Goal: Task Accomplishment & Management: Complete application form

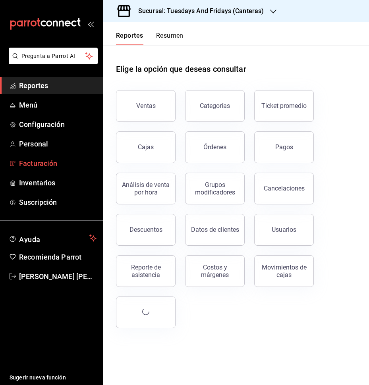
click at [42, 162] on span "Facturación" at bounding box center [57, 163] width 77 height 11
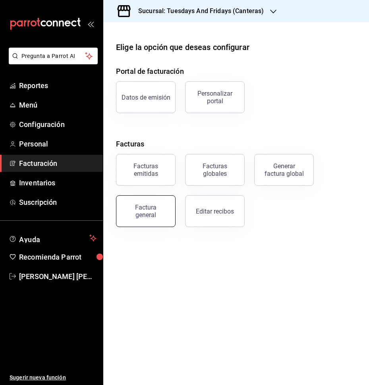
click at [133, 204] on div "Factura general" at bounding box center [146, 211] width 40 height 15
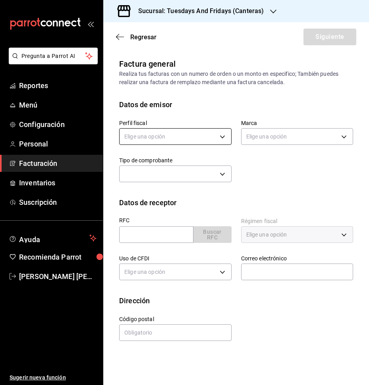
click at [192, 143] on body "Pregunta a Parrot AI Reportes Menú Configuración Personal Facturación Inventari…" at bounding box center [184, 192] width 369 height 385
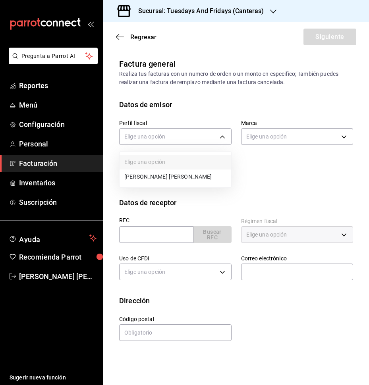
click at [188, 173] on li "[PERSON_NAME] [PERSON_NAME]" at bounding box center [176, 177] width 112 height 15
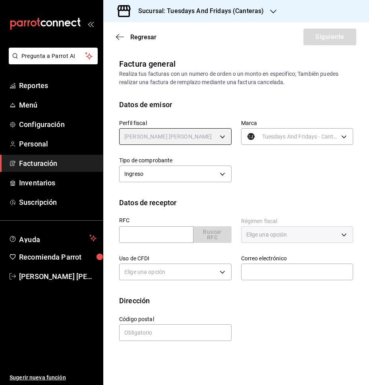
type input "c9cd24ef-4caf-4a7b-8585-89d79b9dc07f"
type input "72192942-13c2-4f84-be82-f50c87f3379a"
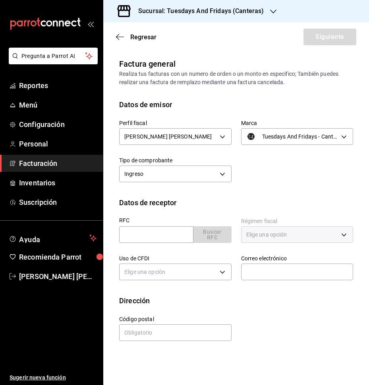
click at [319, 183] on div "Perfil fiscal [PERSON_NAME] [PERSON_NAME] c9cd24ef-4caf-4a7b-8585-89d79b9dc07f …" at bounding box center [231, 147] width 243 height 75
click at [131, 235] on input "text" at bounding box center [156, 234] width 74 height 17
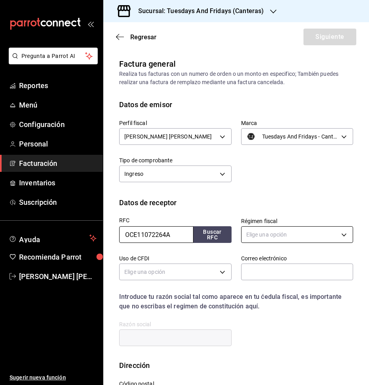
type input "OCE11072264A"
click at [264, 231] on body "Pregunta a Parrot AI Reportes Menú Configuración Personal Facturación Inventari…" at bounding box center [184, 192] width 369 height 385
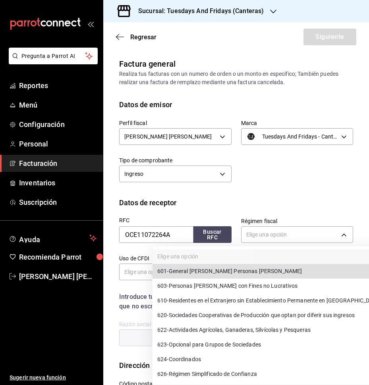
click at [249, 270] on span "601 - General [PERSON_NAME] Personas [PERSON_NAME]" at bounding box center [229, 271] width 145 height 8
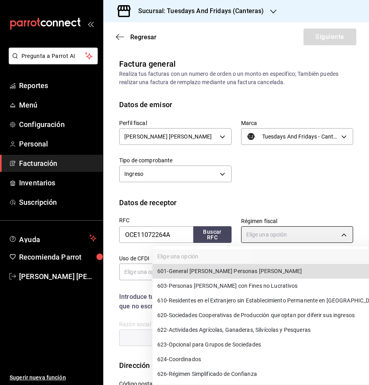
type input "601"
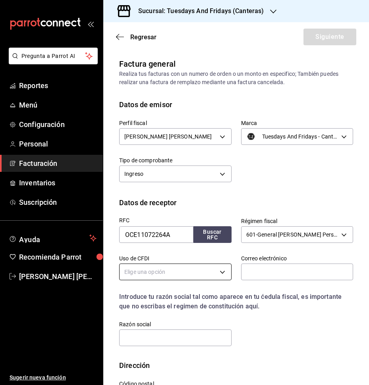
click at [168, 272] on body "Pregunta a Parrot AI Reportes Menú Configuración Personal Facturación Inventari…" at bounding box center [184, 192] width 369 height 385
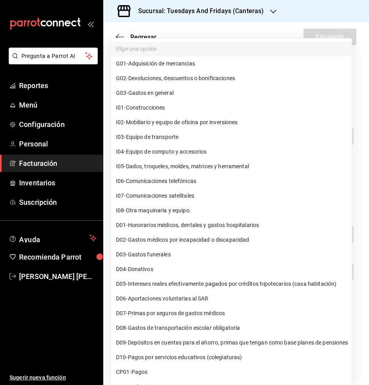
click at [183, 94] on li "G03 - Gastos en general" at bounding box center [231, 93] width 240 height 15
type input "G03"
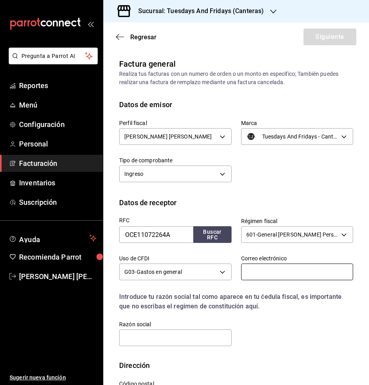
click at [287, 277] on input "text" at bounding box center [297, 272] width 112 height 17
type input "[EMAIL_ADDRESS][DOMAIN_NAME]"
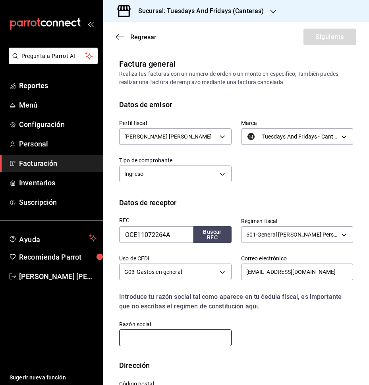
click at [191, 334] on input "text" at bounding box center [175, 338] width 112 height 17
type input "OBRAS CIVILES ESPECIALIZADAS EN INFRAESTRUCTURAS"
click at [268, 349] on div "RFC OCE11072264A Buscar RFC Régimen fiscal 601 - General [PERSON_NAME] Personas…" at bounding box center [236, 284] width 234 height 152
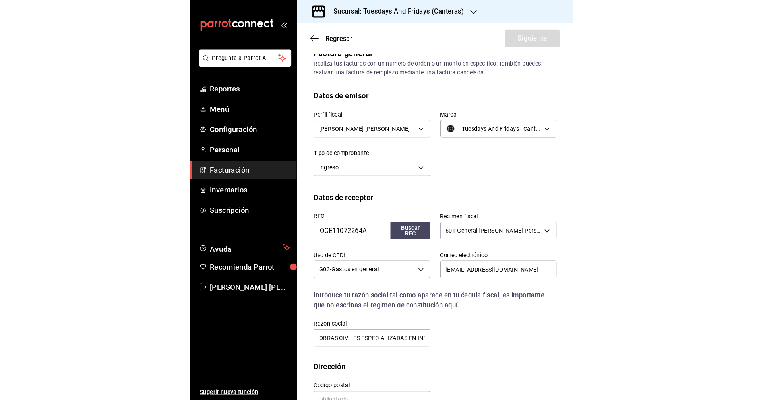
scroll to position [35, 0]
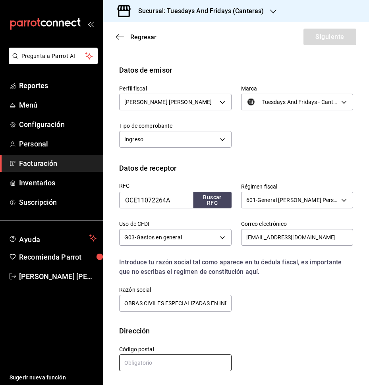
click at [189, 359] on input "text" at bounding box center [175, 363] width 112 height 17
type input "20230"
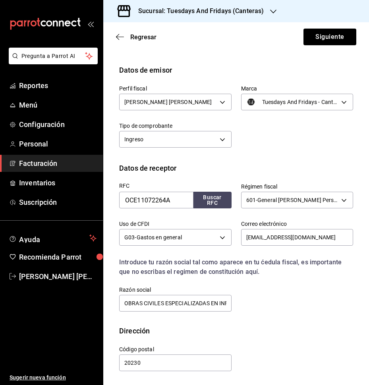
click at [252, 338] on div "Calle # exterior # interior Código postal 20230 Estado ​ Municipio ​ [GEOGRAPHI…" at bounding box center [231, 354] width 243 height 36
click at [321, 46] on div "Regresar Siguiente" at bounding box center [236, 36] width 266 height 29
click at [321, 44] on button "Siguiente" at bounding box center [329, 37] width 53 height 17
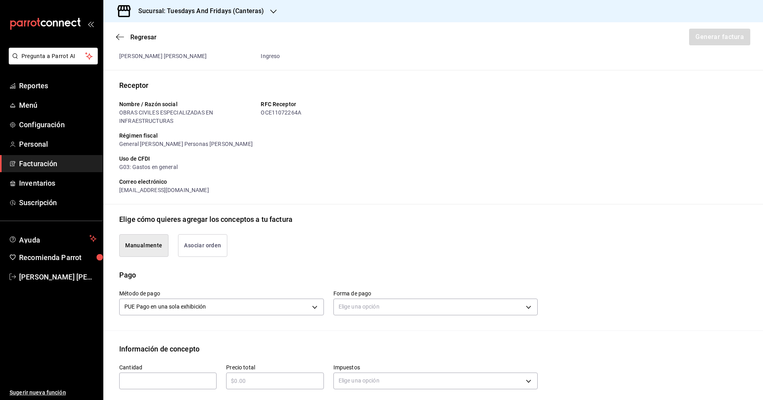
click at [369, 277] on div "Pago" at bounding box center [433, 274] width 628 height 11
click at [368, 303] on body "Pregunta a Parrot AI Reportes Menú Configuración Personal Facturación Inventari…" at bounding box center [381, 200] width 763 height 400
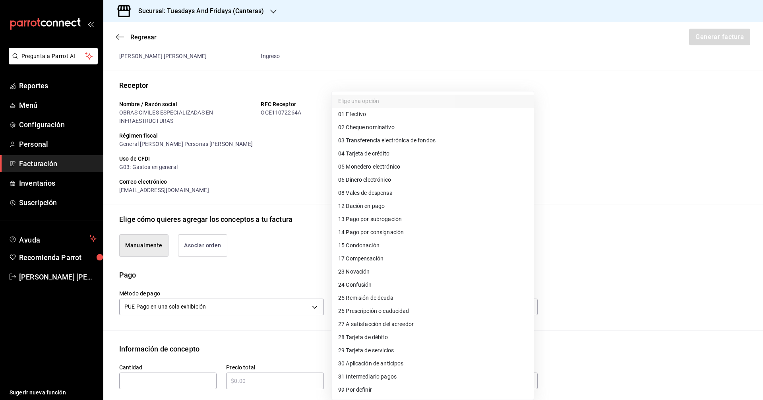
drag, startPoint x: 270, startPoint y: 258, endPoint x: 263, endPoint y: 247, distance: 13.2
click at [268, 254] on div at bounding box center [381, 200] width 763 height 400
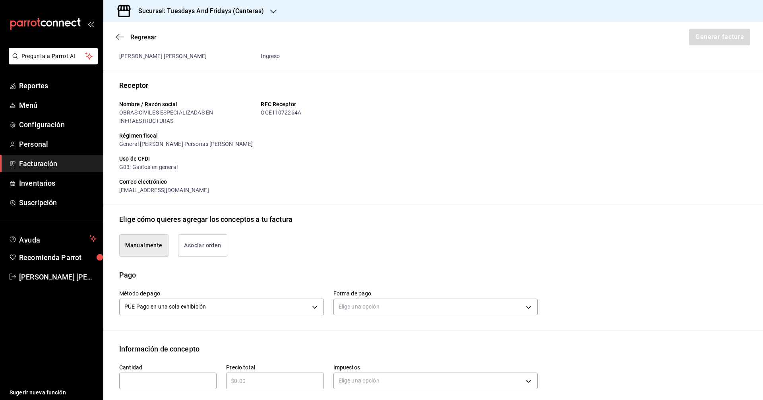
click at [198, 248] on button "Asociar orden" at bounding box center [202, 245] width 49 height 23
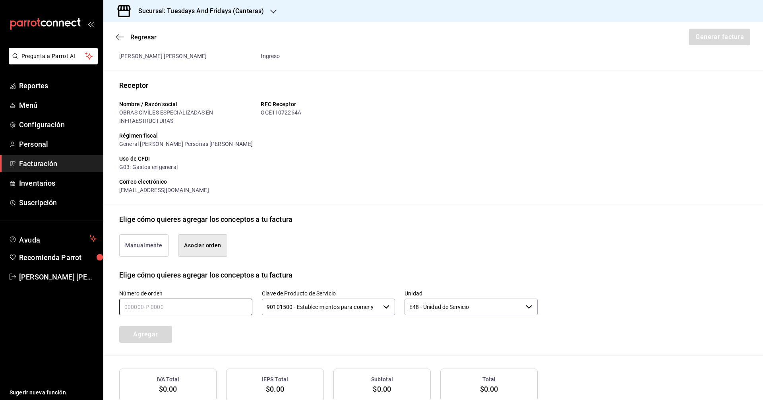
click at [185, 311] on input "text" at bounding box center [185, 306] width 133 height 17
type input "140092-P-0037"
click at [284, 305] on input "90101500 - Establecimientos para comer y beber" at bounding box center [321, 306] width 118 height 17
click at [319, 334] on div "Número de orden 140092-P-0037 Clave de Producto de Servicio 90101500 - Establec…" at bounding box center [318, 306] width 437 height 72
click at [148, 334] on button "Agregar" at bounding box center [145, 334] width 53 height 17
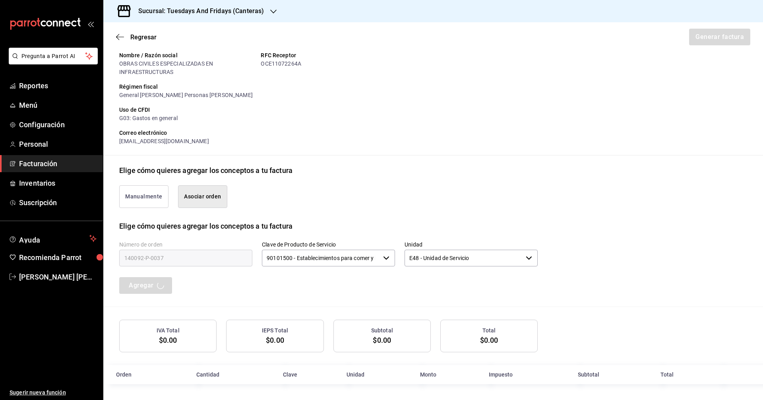
scroll to position [84, 0]
click at [149, 203] on button "Manualmente" at bounding box center [143, 196] width 49 height 23
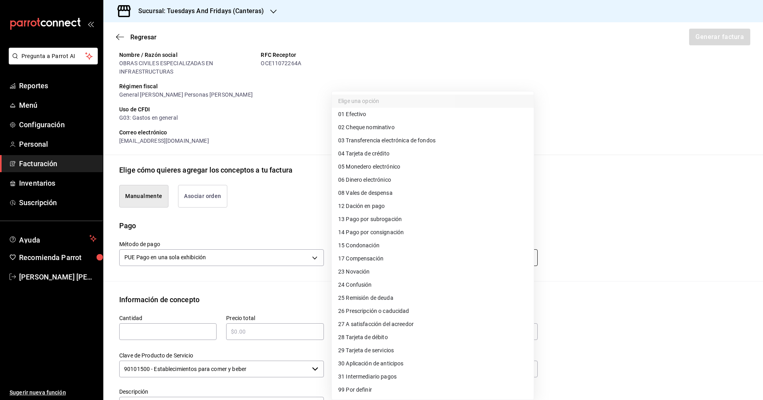
click at [351, 260] on body "Pregunta a Parrot AI Reportes Menú Configuración Personal Facturación Inventari…" at bounding box center [381, 200] width 763 height 400
click at [369, 338] on span "28 Tarjeta de débito" at bounding box center [363, 337] width 50 height 8
type input "28"
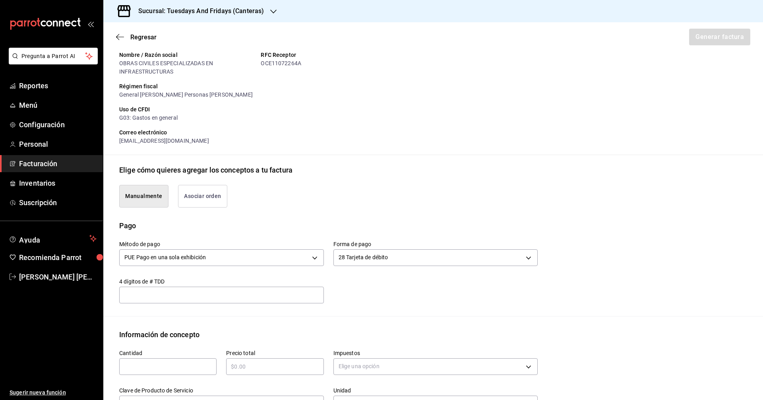
click at [187, 299] on div "​" at bounding box center [221, 294] width 205 height 17
type input "1409"
click at [187, 321] on div "Emisor Perfil fiscal [PERSON_NAME] [PERSON_NAME] Tipo de comprobante Ingreso Re…" at bounding box center [432, 269] width 659 height 591
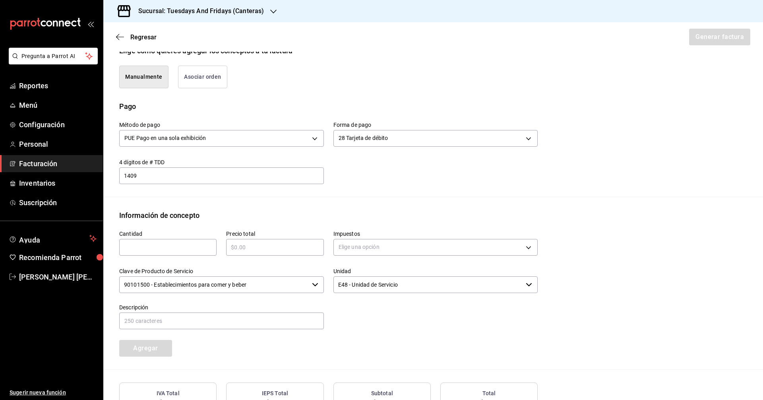
click at [187, 253] on div "​" at bounding box center [167, 247] width 97 height 17
click at [32, 162] on span "Facturación" at bounding box center [57, 163] width 77 height 11
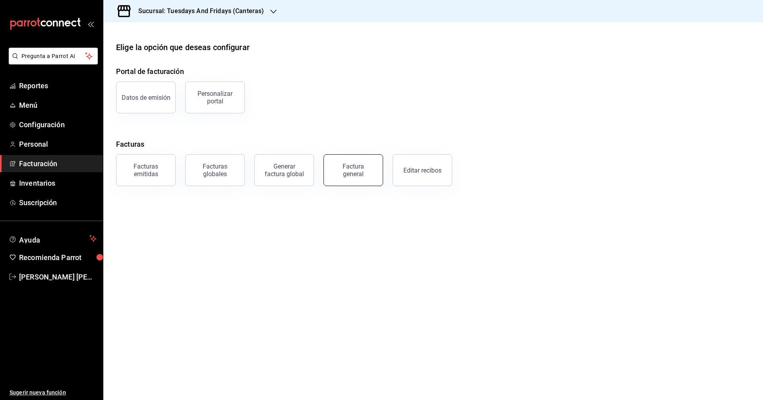
click at [360, 183] on button "Factura general" at bounding box center [353, 170] width 60 height 32
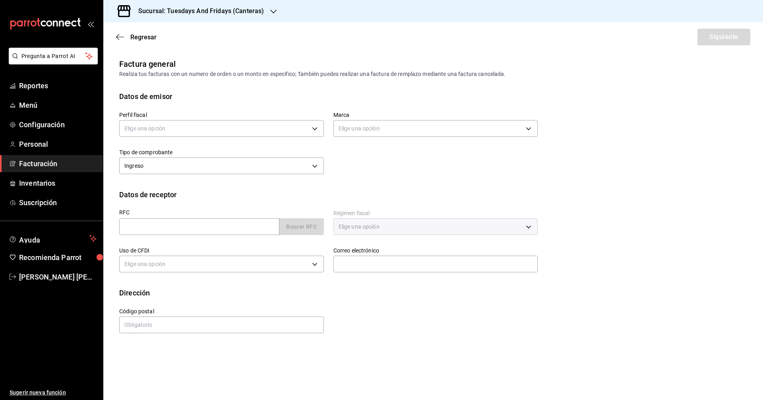
click at [42, 164] on span "Facturación" at bounding box center [57, 163] width 77 height 11
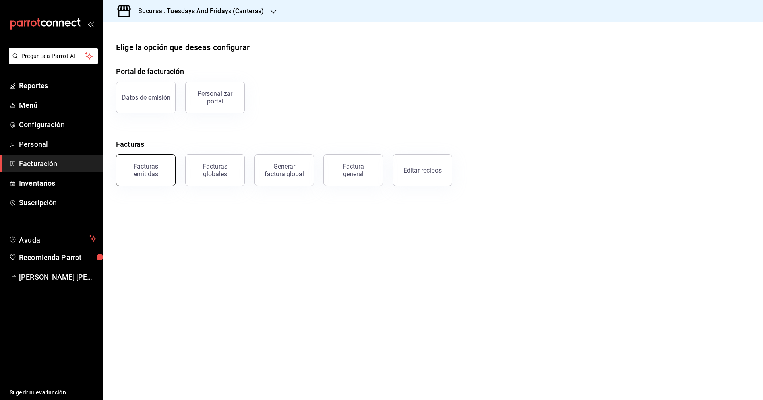
click at [140, 162] on button "Facturas emitidas" at bounding box center [146, 170] width 60 height 32
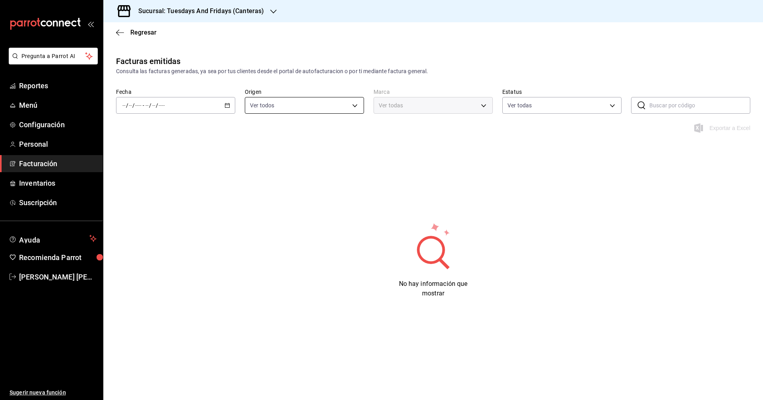
click at [315, 104] on body "Pregunta a Parrot AI Reportes Menú Configuración Personal Facturación Inventari…" at bounding box center [381, 200] width 763 height 400
type input "72192942-13c2-4f84-be82-f50c87f3379a"
click at [253, 183] on input "checkbox" at bounding box center [253, 180] width 7 height 7
checkbox input "false"
type input "ORDER_INVOICE"
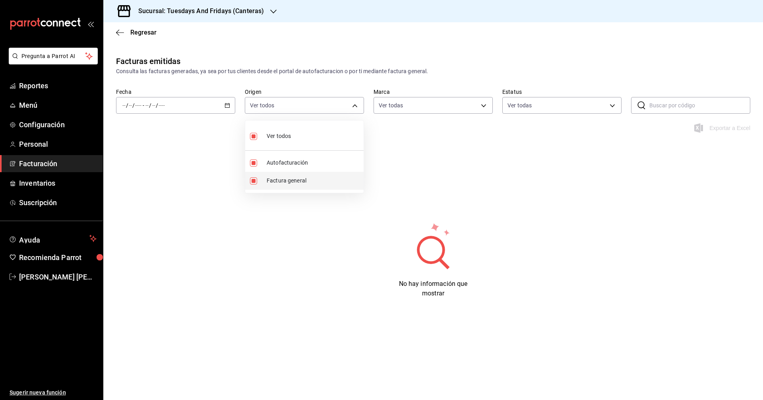
checkbox input "false"
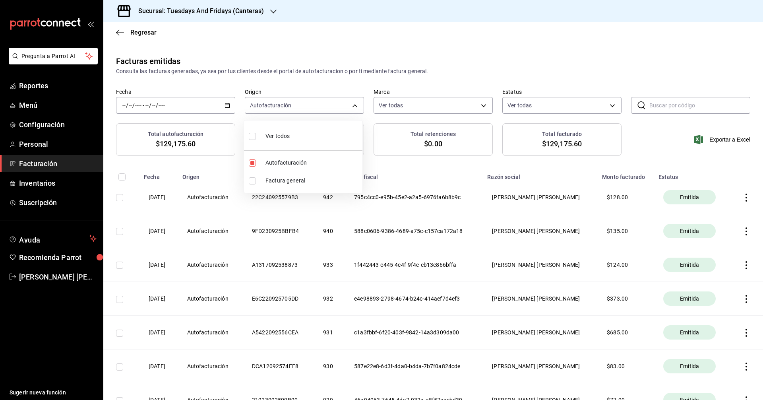
click at [228, 106] on div at bounding box center [381, 200] width 763 height 400
click at [304, 163] on div "Total autofacturación $129,175.60 Total factura General $0.00 Total retenciones…" at bounding box center [432, 144] width 659 height 42
click at [369, 231] on icon "button" at bounding box center [746, 231] width 8 height 8
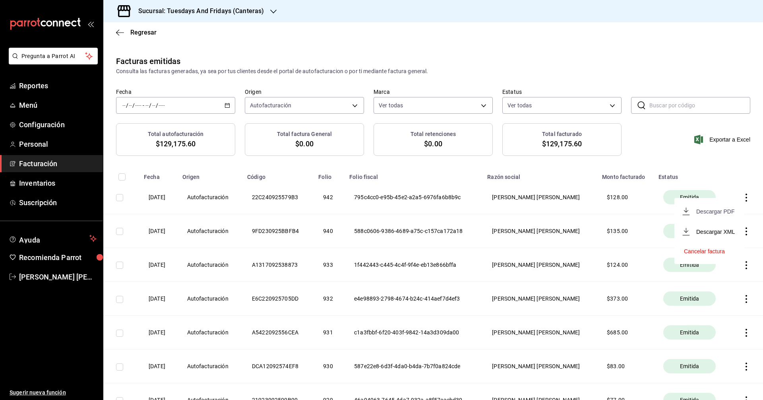
click at [369, 214] on div "Descargar PDF" at bounding box center [715, 211] width 38 height 6
click at [52, 164] on span "Facturación" at bounding box center [57, 163] width 77 height 11
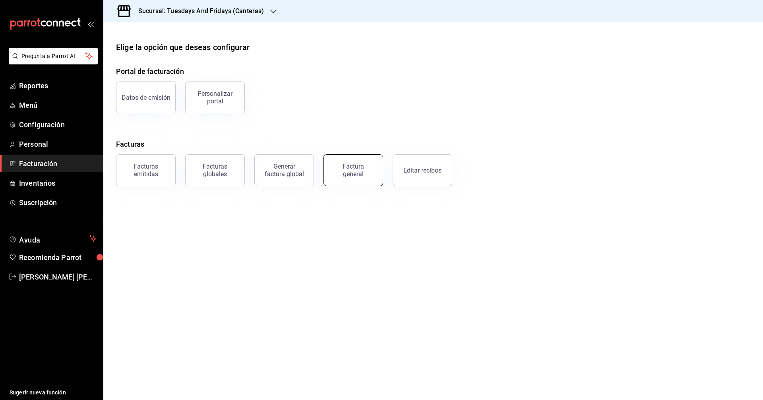
click at [369, 176] on button "Factura general" at bounding box center [353, 170] width 60 height 32
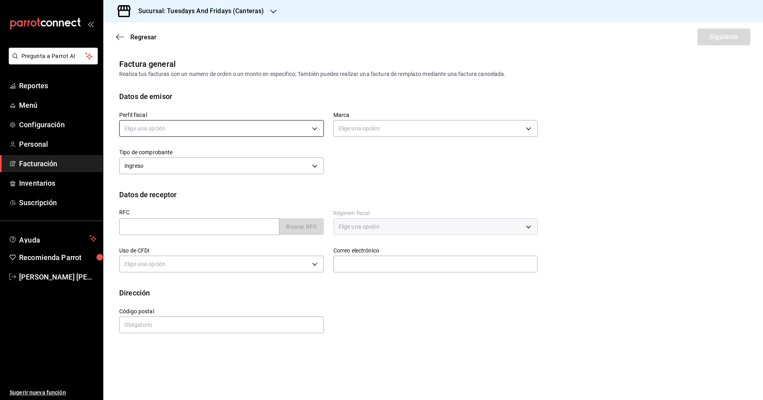
click at [225, 127] on body "Pregunta a Parrot AI Reportes Menú Configuración Personal Facturación Inventari…" at bounding box center [381, 200] width 763 height 400
click at [189, 169] on li "[PERSON_NAME] [PERSON_NAME]" at bounding box center [222, 168] width 204 height 15
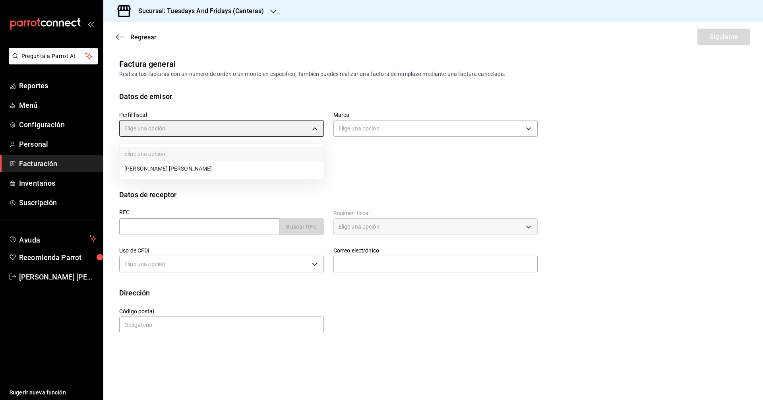
type input "c9cd24ef-4caf-4a7b-8585-89d79b9dc07f"
type input "72192942-13c2-4f84-be82-f50c87f3379a"
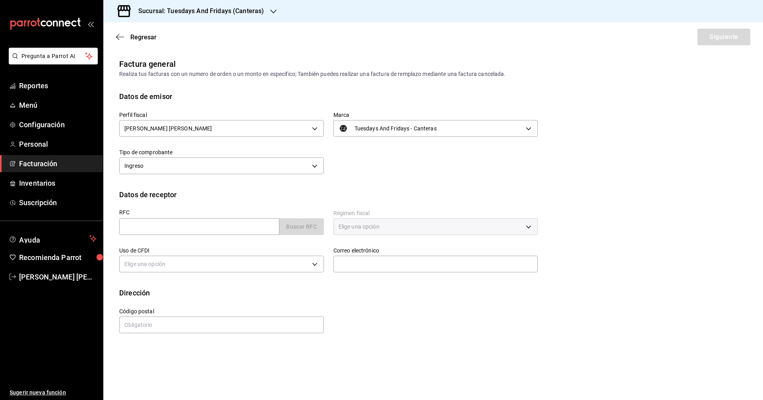
click at [362, 151] on div "Perfil fiscal [PERSON_NAME] [PERSON_NAME] c9cd24ef-4caf-4a7b-8585-89d79b9dc07f …" at bounding box center [324, 139] width 428 height 75
click at [235, 232] on input "text" at bounding box center [199, 226] width 160 height 17
type input "OCE11072264A"
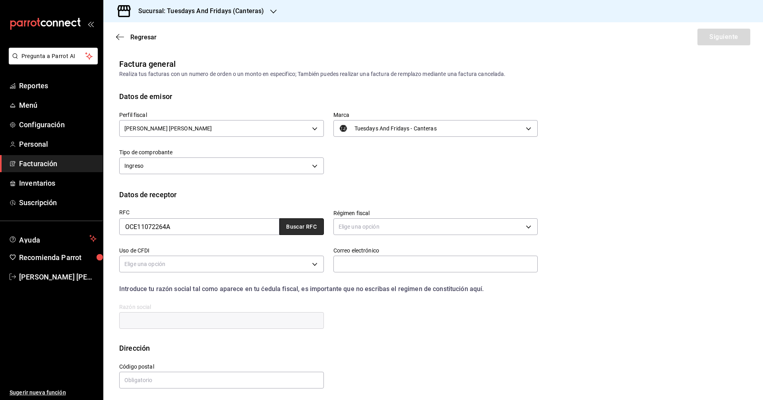
click at [309, 230] on button "Buscar RFC" at bounding box center [301, 226] width 44 height 17
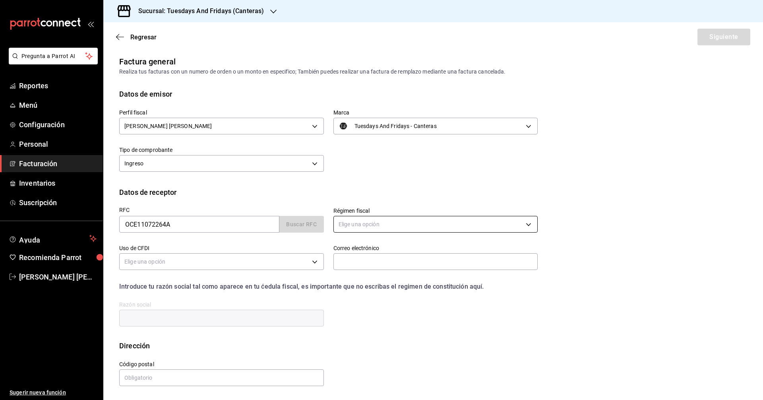
click at [363, 226] on body "Pregunta a Parrot AI Reportes Menú Configuración Personal Facturación Inventari…" at bounding box center [381, 200] width 763 height 400
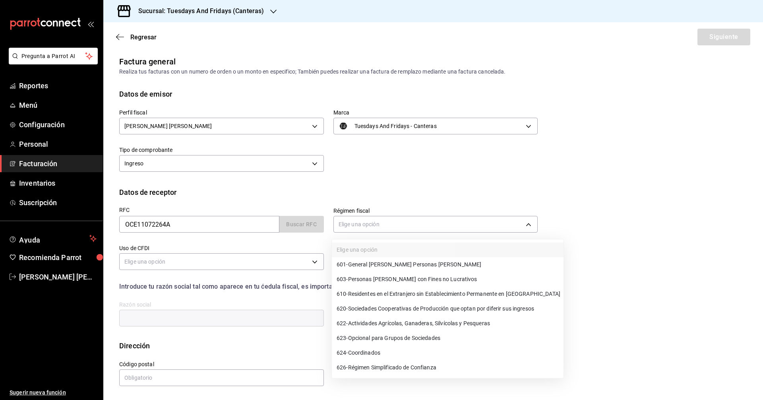
click at [369, 263] on span "601 - General [PERSON_NAME] Personas [PERSON_NAME]" at bounding box center [408, 264] width 145 height 8
type input "601"
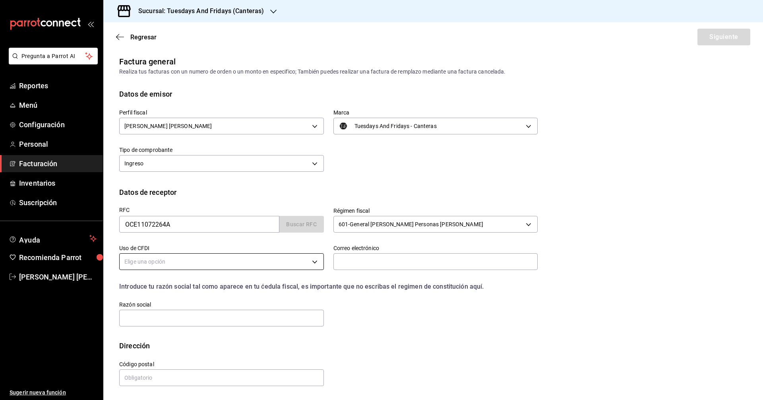
click at [223, 261] on body "Pregunta a Parrot AI Reportes Menú Configuración Personal Facturación Inventari…" at bounding box center [381, 200] width 763 height 400
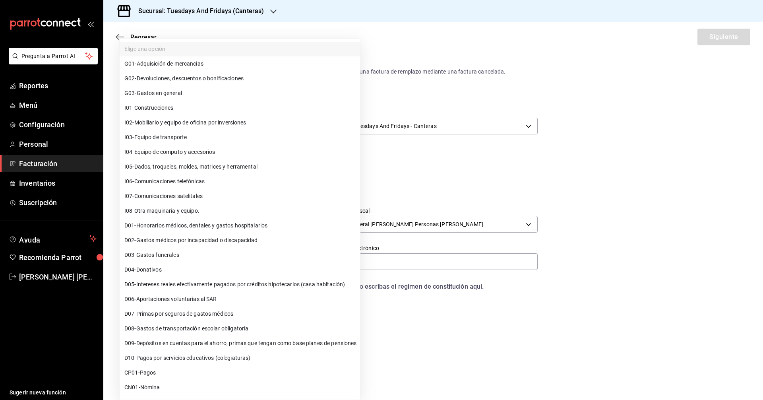
click at [187, 97] on li "G03 - Gastos en general" at bounding box center [240, 93] width 240 height 15
type input "G03"
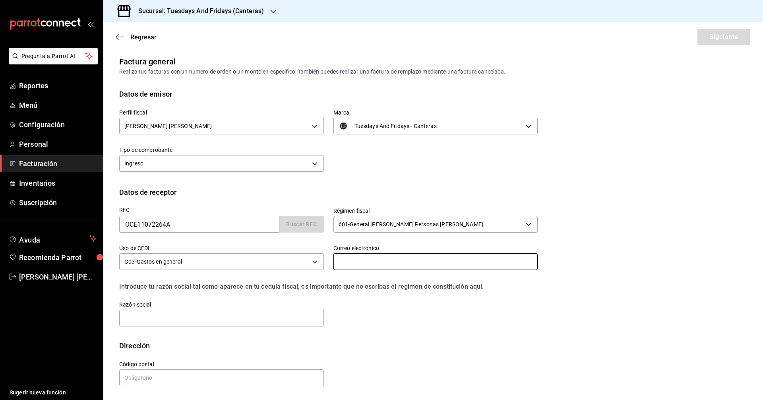
click at [369, 264] on input "text" at bounding box center [435, 261] width 205 height 17
click at [249, 316] on input "text" at bounding box center [221, 317] width 205 height 17
type input "OBRAS CIVILES ESPECIALIZADAS EN INFRAESTRUCTURAS"
click at [183, 372] on input "text" at bounding box center [221, 377] width 205 height 17
type input "20230"
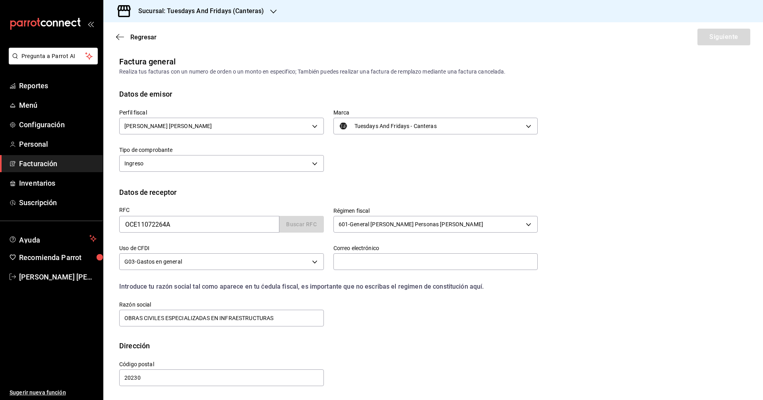
click at [369, 352] on div "Calle # exterior # interior Código postal 20230 Estado ​ Municipio ​ [GEOGRAPHI…" at bounding box center [324, 369] width 428 height 36
click at [369, 267] on input "text" at bounding box center [435, 261] width 205 height 17
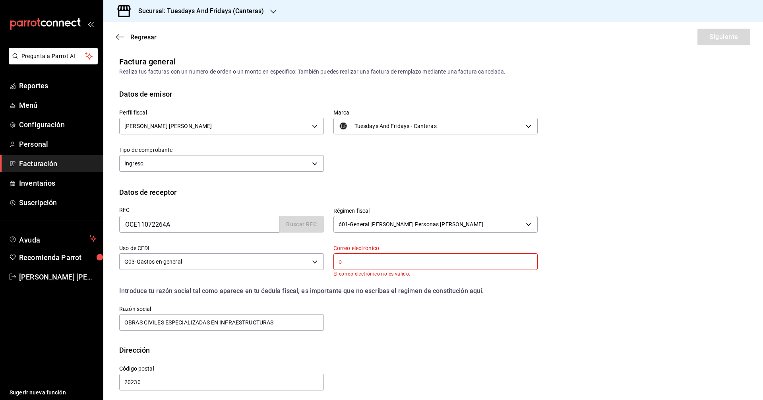
type input "[EMAIL_ADDRESS][DOMAIN_NAME]"
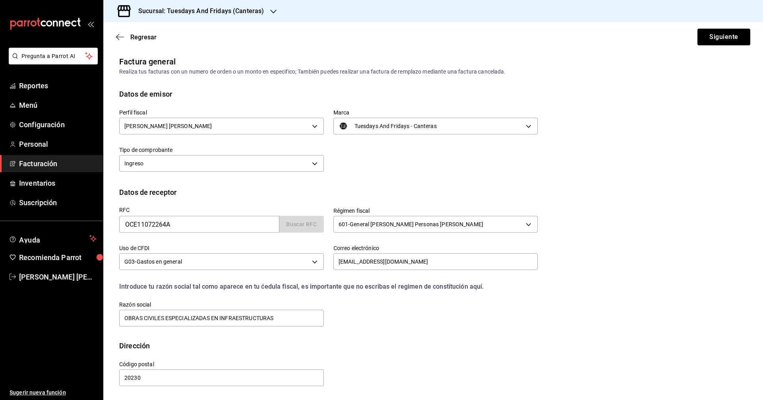
click at [369, 288] on div "Introduce tu razón social tal como aparece en tu ćedula fiscal, es importante q…" at bounding box center [328, 287] width 418 height 10
click at [369, 33] on button "Siguiente" at bounding box center [723, 37] width 53 height 17
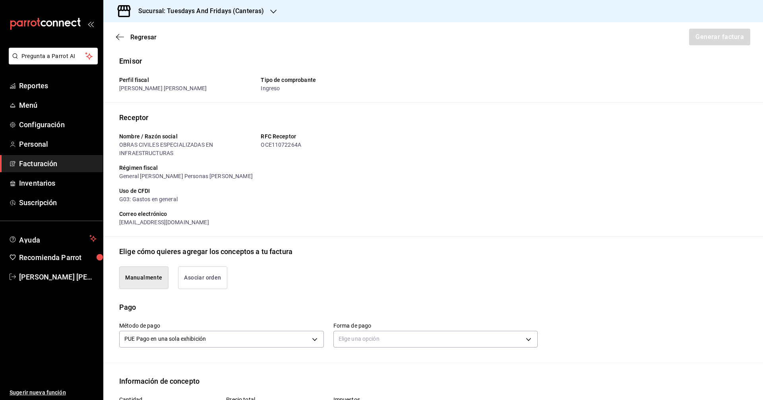
scroll to position [161, 0]
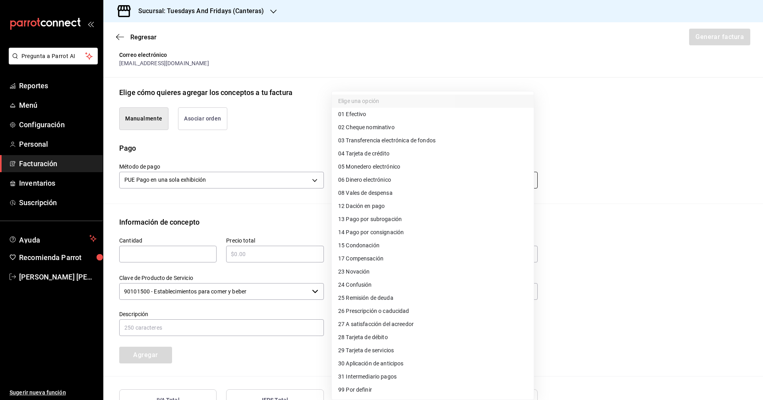
click at [368, 181] on body "Pregunta a Parrot AI Reportes Menú Configuración Personal Facturación Inventari…" at bounding box center [381, 200] width 763 height 400
click at [369, 335] on span "28 Tarjeta de débito" at bounding box center [363, 337] width 50 height 8
type input "28"
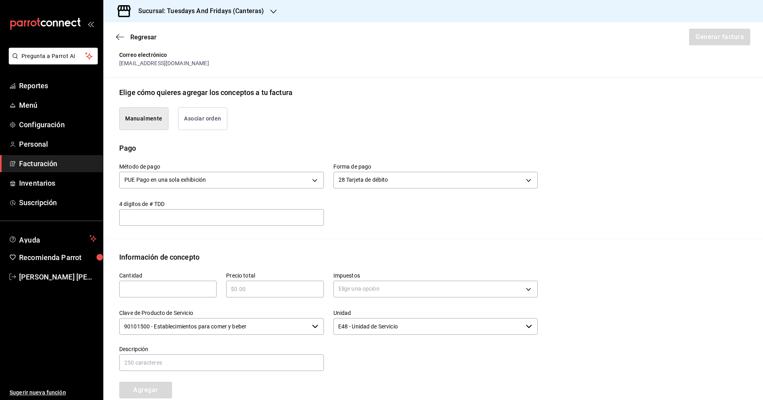
click at [207, 216] on input "text" at bounding box center [221, 217] width 205 height 10
type input "1409"
click at [193, 232] on div "Método de pago PUE Pago en una sola exhibición PUE Forma de pago 28 Tarjeta de …" at bounding box center [433, 195] width 628 height 85
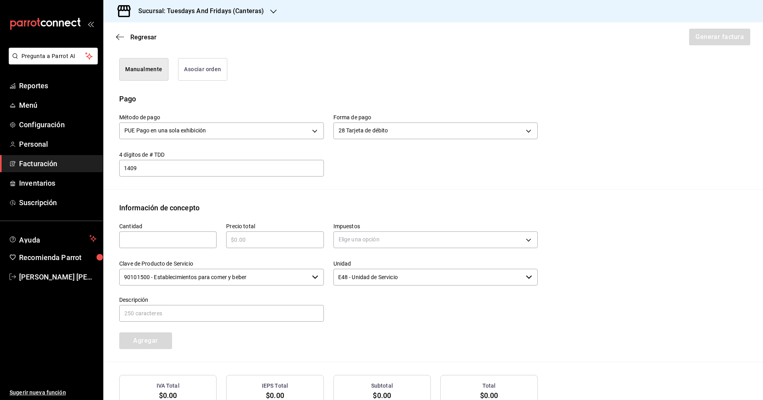
scroll to position [241, 0]
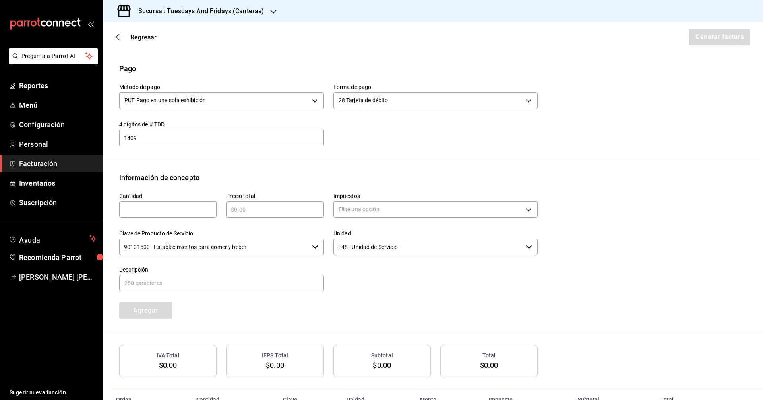
click at [208, 211] on input "text" at bounding box center [167, 210] width 97 height 10
type input "1"
click at [243, 207] on input "text" at bounding box center [274, 210] width 97 height 10
type input "$150"
click at [369, 211] on body "Pregunta a Parrot AI Reportes Menú Configuración Personal Facturación Inventari…" at bounding box center [381, 200] width 763 height 400
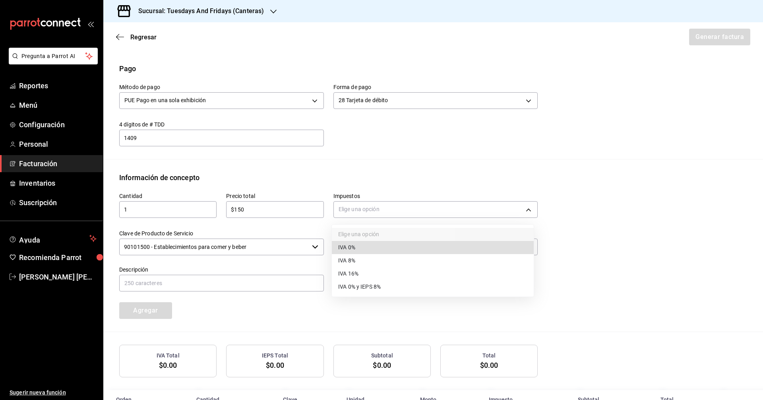
click at [344, 270] on span "IVA 16%" at bounding box center [348, 273] width 20 height 8
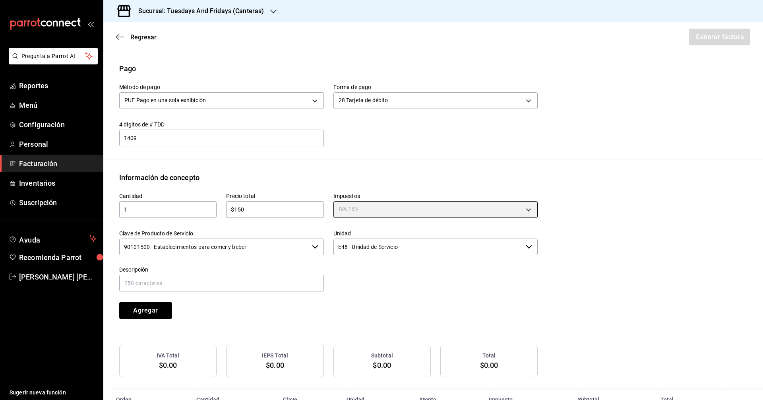
type input "IVA_16"
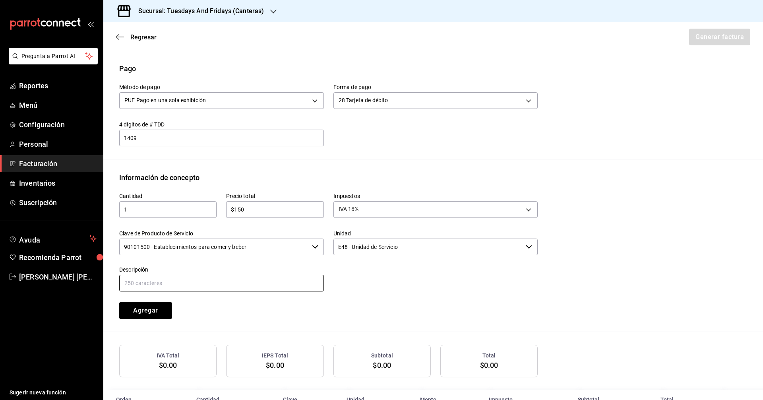
click at [163, 285] on input "text" at bounding box center [221, 282] width 205 height 17
paste input "[DEMOGRAPHIC_DATA] 10Oz"
click at [151, 281] on input "[DEMOGRAPHIC_DATA] 10Oz" at bounding box center [221, 282] width 205 height 17
type input "Capuchino Frappe 16Oz"
click at [158, 308] on button "Agregar" at bounding box center [145, 310] width 53 height 17
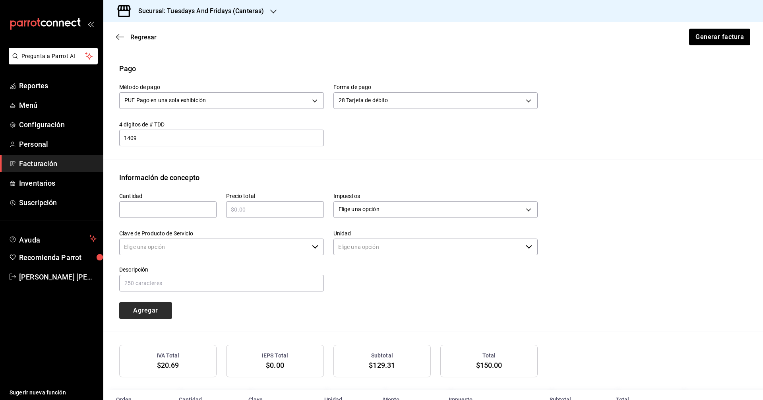
type input "90101500 - Establecimientos para comer y beber"
type input "E48 - Unidad de Servicio"
click at [183, 203] on div "​" at bounding box center [167, 209] width 97 height 17
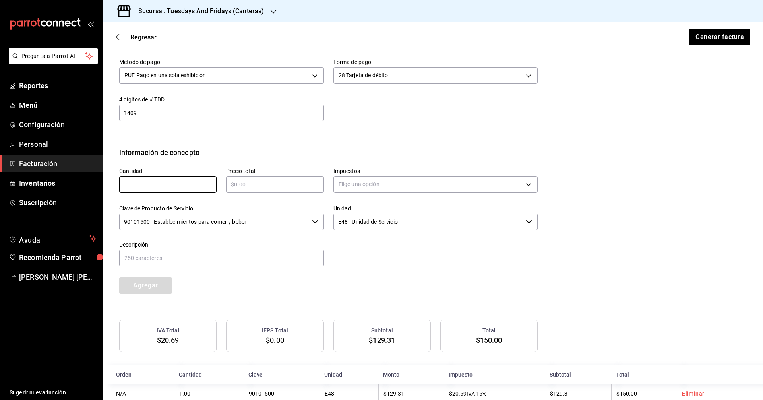
scroll to position [286, 0]
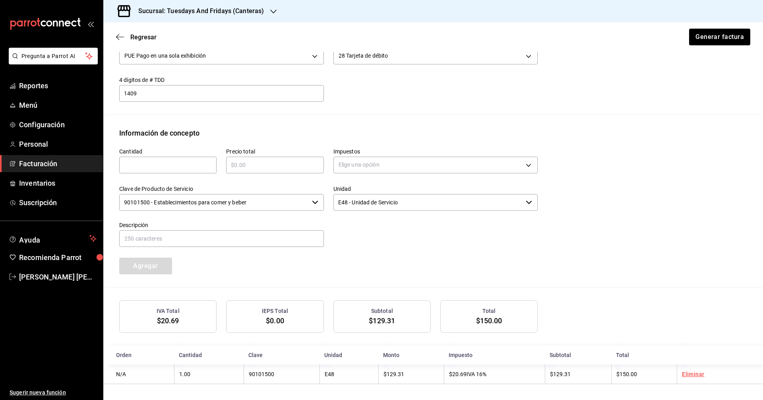
click at [175, 156] on div "​" at bounding box center [167, 164] width 97 height 17
type input "1"
click at [257, 166] on input "text" at bounding box center [274, 165] width 97 height 10
type input "$75"
click at [369, 169] on body "Pregunta a Parrot AI Reportes Menú Configuración Personal Facturación Inventari…" at bounding box center [381, 200] width 763 height 400
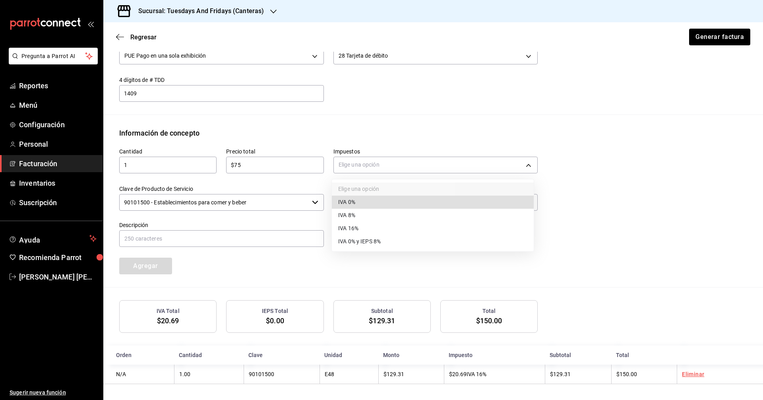
click at [369, 224] on li "IVA 16%" at bounding box center [433, 228] width 202 height 13
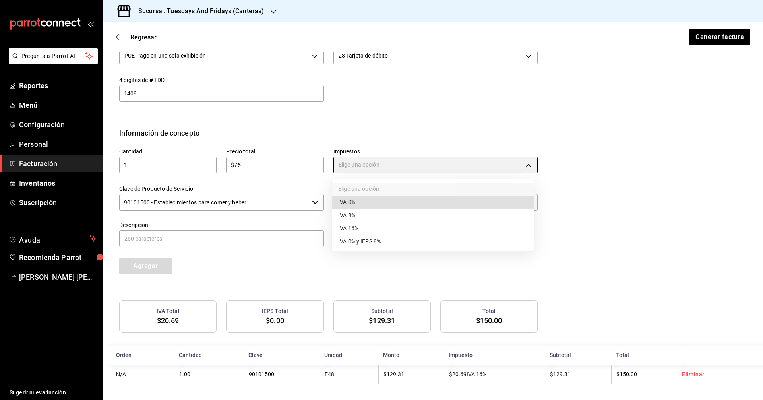
type input "IVA_16"
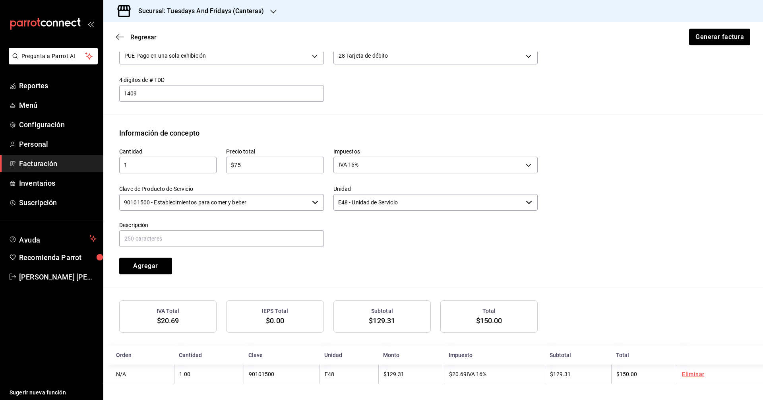
click at [251, 200] on input "90101500 - Establecimientos para comer y beber" at bounding box center [213, 202] width 189 height 17
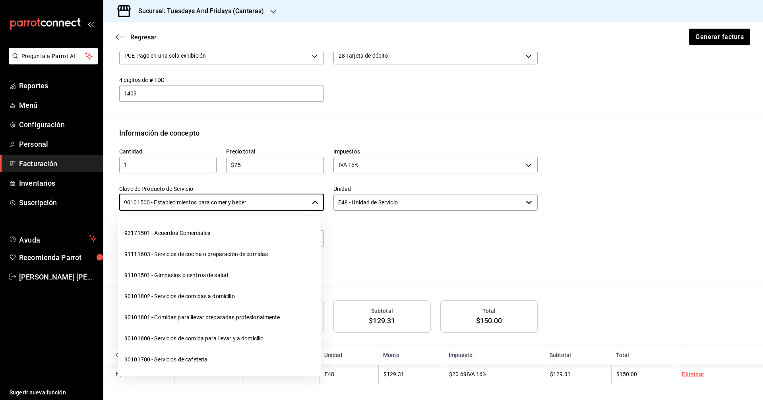
drag, startPoint x: 444, startPoint y: 246, endPoint x: 274, endPoint y: 251, distance: 169.7
click at [369, 250] on div "Cantidad 1 ​ Precio total $75 ​ Impuestos IVA 16% IVA_16 Clave de Producto de S…" at bounding box center [324, 206] width 428 height 136
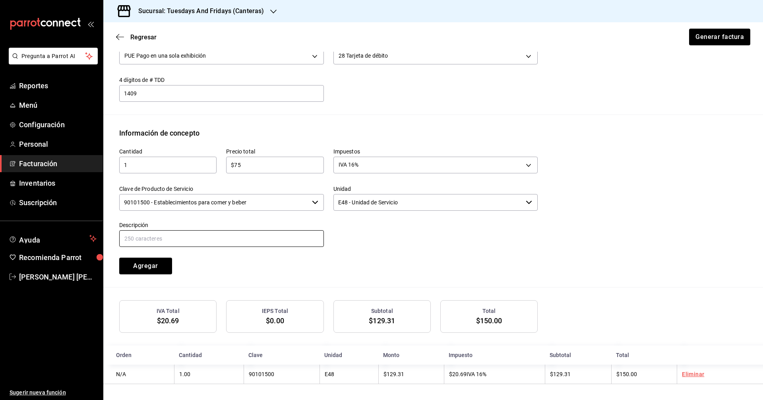
click at [233, 239] on input "text" at bounding box center [221, 238] width 205 height 17
click at [268, 241] on input "c" at bounding box center [221, 238] width 205 height 17
drag, startPoint x: 271, startPoint y: 239, endPoint x: 97, endPoint y: 229, distance: 174.7
click at [97, 229] on div "Pregunta a Parrot AI Reportes Menú Configuración Personal Facturación Inventari…" at bounding box center [381, 200] width 763 height 400
paste input "[DEMOGRAPHIC_DATA] 10Oz"
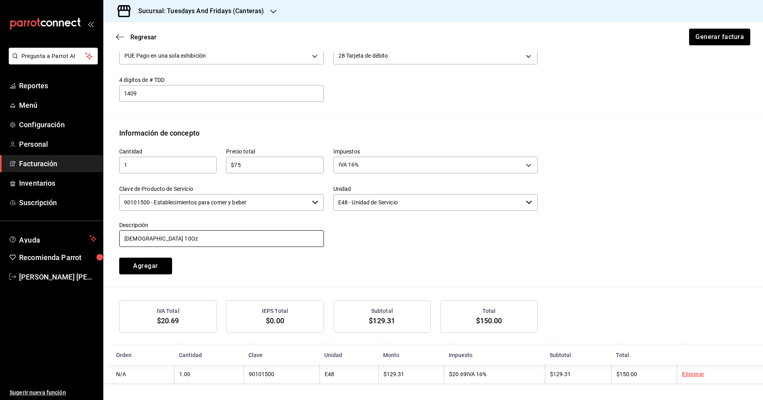
click at [150, 238] on input "[DEMOGRAPHIC_DATA] 10Oz" at bounding box center [221, 238] width 205 height 17
type input "Capuchino Frappe 16Oz"
click at [160, 265] on button "Agregar" at bounding box center [145, 265] width 53 height 17
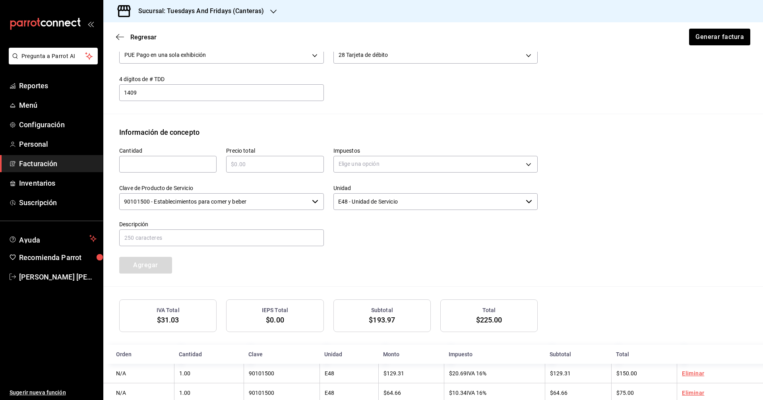
scroll to position [306, 0]
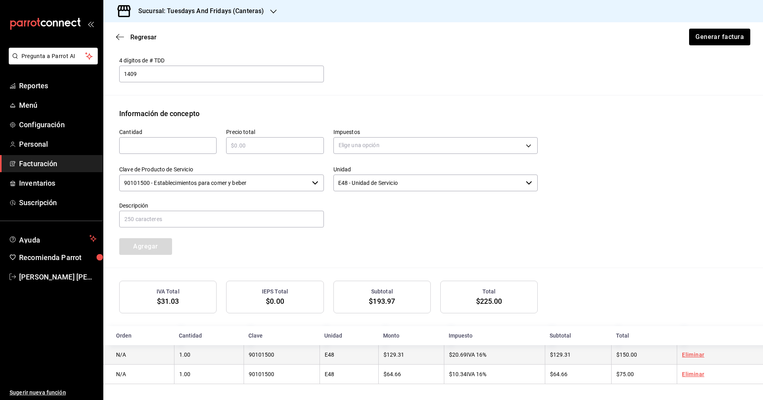
click at [369, 353] on td "Eliminar" at bounding box center [719, 354] width 86 height 19
click at [369, 355] on link "Eliminar" at bounding box center [693, 354] width 22 height 6
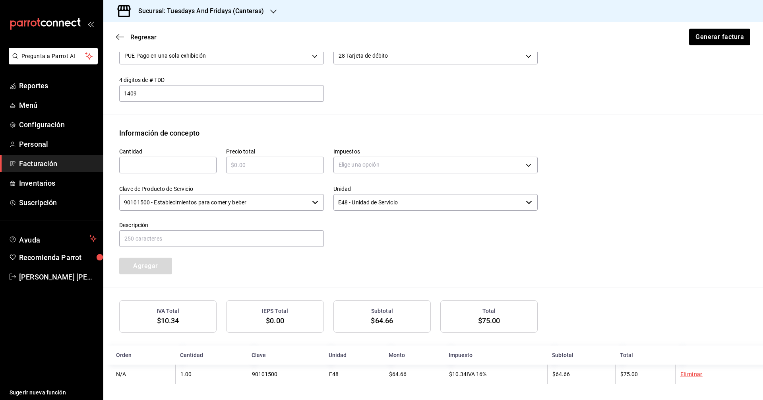
click at [200, 164] on input "text" at bounding box center [167, 165] width 97 height 10
type input "1"
click at [237, 167] on input "text" at bounding box center [274, 165] width 97 height 10
type input "$75"
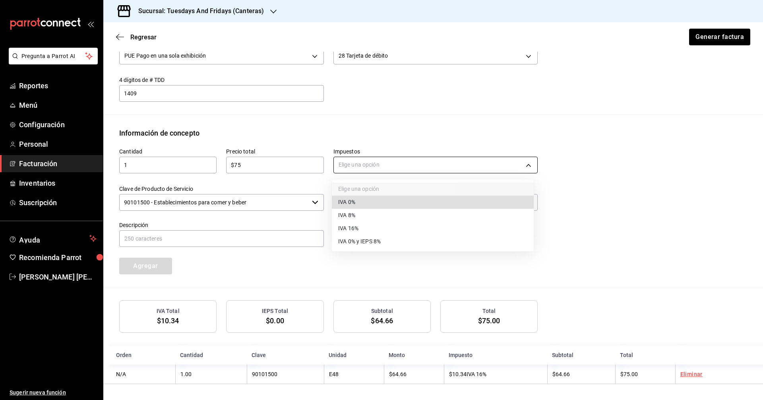
click at [369, 163] on body "Pregunta a Parrot AI Reportes Menú Configuración Personal Facturación Inventari…" at bounding box center [381, 200] width 763 height 400
click at [362, 224] on li "IVA 16%" at bounding box center [433, 228] width 202 height 13
type input "IVA_16"
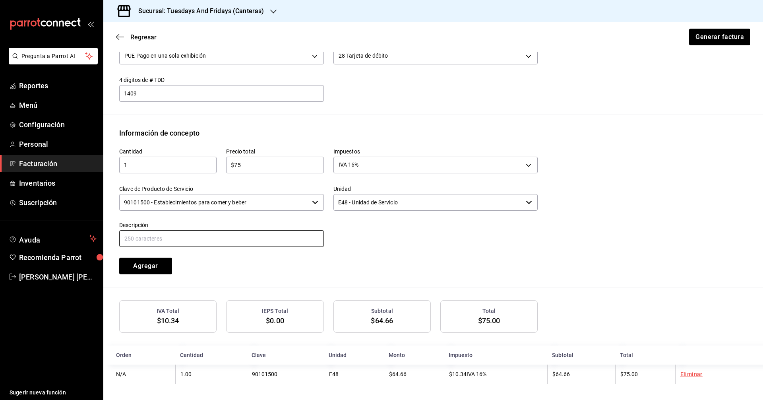
click at [251, 236] on input "text" at bounding box center [221, 238] width 205 height 17
type input "Chocolate Mex Frappe 16Oz"
click at [250, 250] on div "Cantidad 1 ​ Precio total $75 ​ Impuestos IVA 16% IVA_16 Clave de Producto de S…" at bounding box center [324, 206] width 428 height 136
click at [245, 276] on div "Cantidad 1 ​ Precio total $75 ​ Impuestos IVA 16% IVA_16 Clave de Producto de S…" at bounding box center [433, 212] width 628 height 149
click at [130, 265] on button "Agregar" at bounding box center [145, 265] width 53 height 17
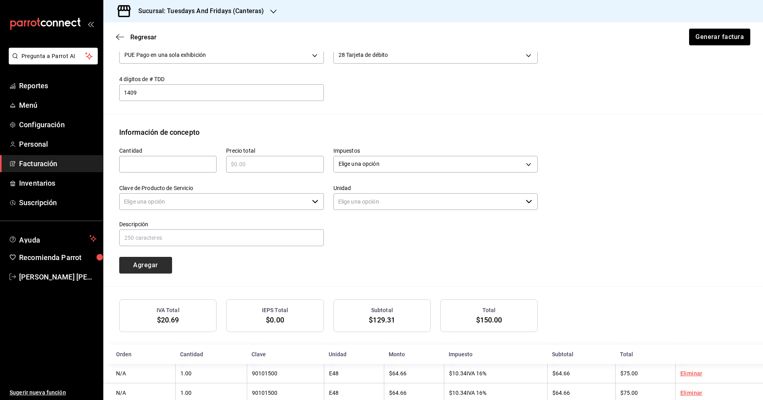
type input "90101500 - Establecimientos para comer y beber"
type input "E48 - Unidad de Servicio"
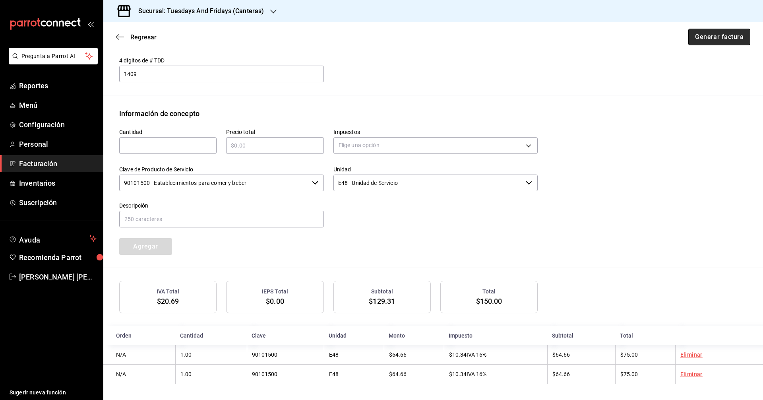
click at [369, 42] on button "Generar factura" at bounding box center [719, 37] width 62 height 17
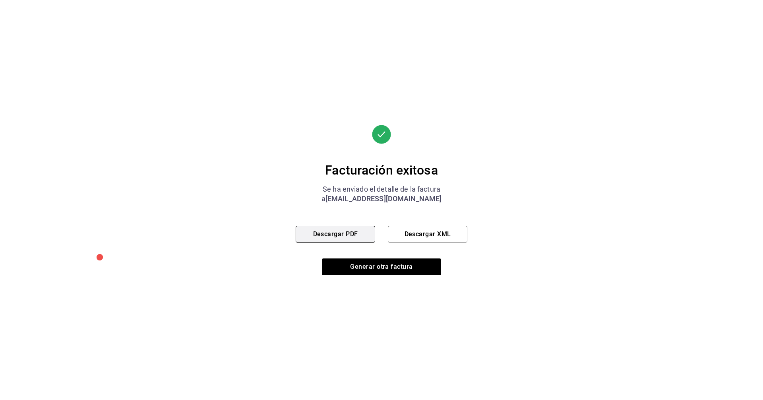
click at [301, 234] on button "Descargar PDF" at bounding box center [335, 234] width 79 height 17
click at [369, 170] on div "Facturación exitosa" at bounding box center [382, 170] width 172 height 16
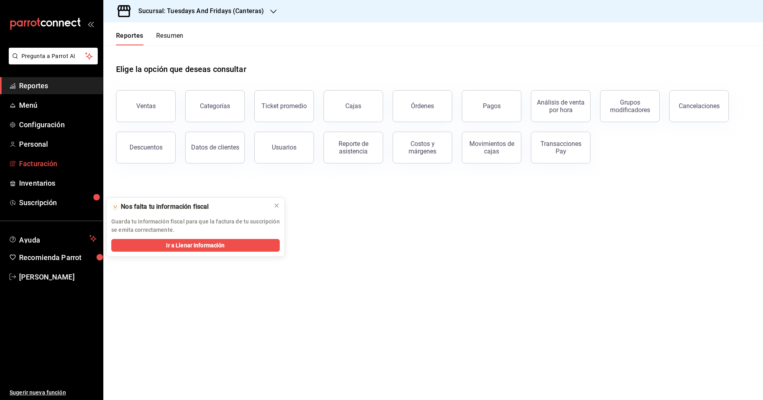
click at [25, 168] on span "Facturación" at bounding box center [57, 163] width 77 height 11
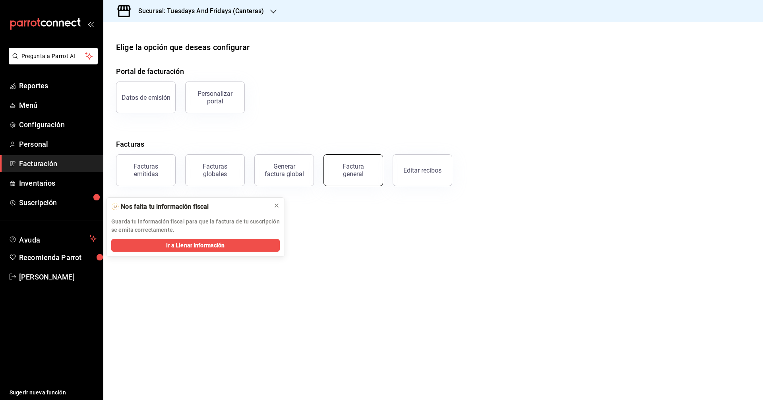
click at [361, 173] on div "Factura general" at bounding box center [353, 169] width 40 height 15
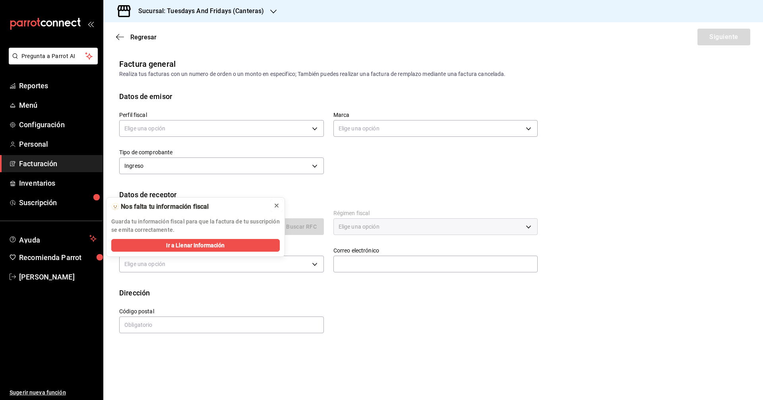
click at [277, 208] on icon at bounding box center [276, 205] width 6 height 6
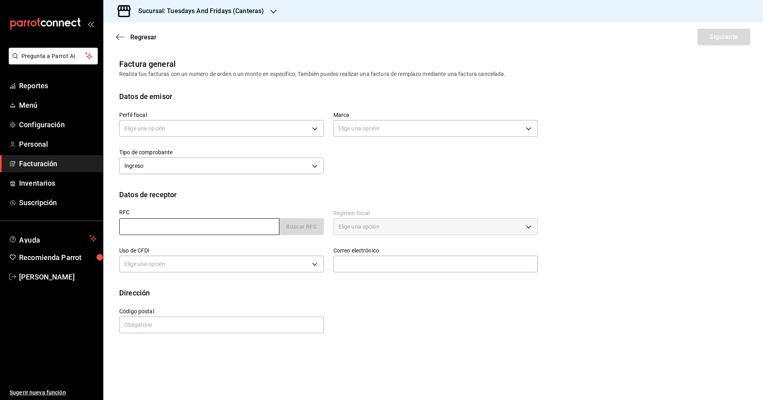
click at [245, 234] on input "text" at bounding box center [199, 226] width 160 height 17
click at [232, 131] on body "Pregunta a Parrot AI Reportes Menú Configuración Personal Facturación Inventari…" at bounding box center [381, 200] width 763 height 400
click at [192, 166] on li "[PERSON_NAME] [PERSON_NAME]" at bounding box center [222, 168] width 204 height 15
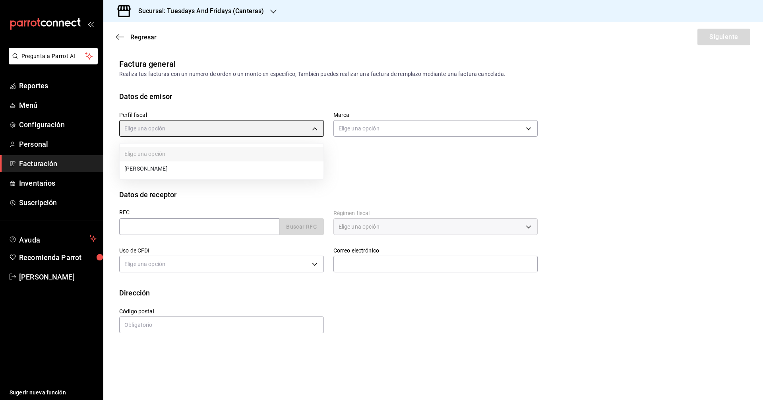
type input "c9cd24ef-4caf-4a7b-8585-89d79b9dc07f"
type input "72192942-13c2-4f84-be82-f50c87f3379a"
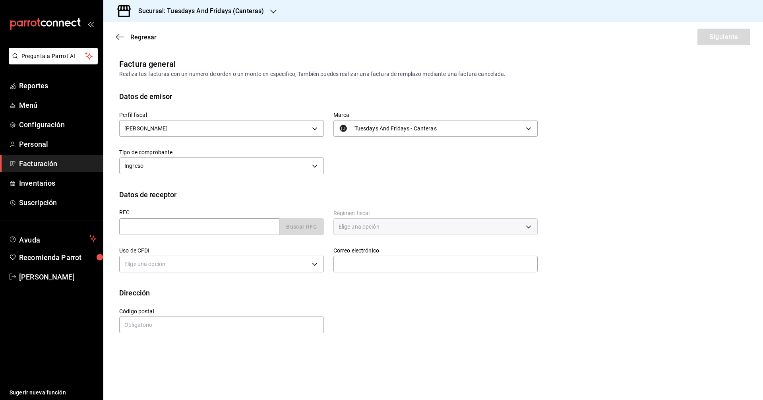
click at [394, 171] on div "Perfil fiscal [PERSON_NAME] [PERSON_NAME] c9cd24ef-4caf-4a7b-8585-89d79b9dc07f …" at bounding box center [324, 139] width 428 height 75
click at [247, 226] on input "text" at bounding box center [199, 226] width 160 height 17
